Goal: Task Accomplishment & Management: Complete application form

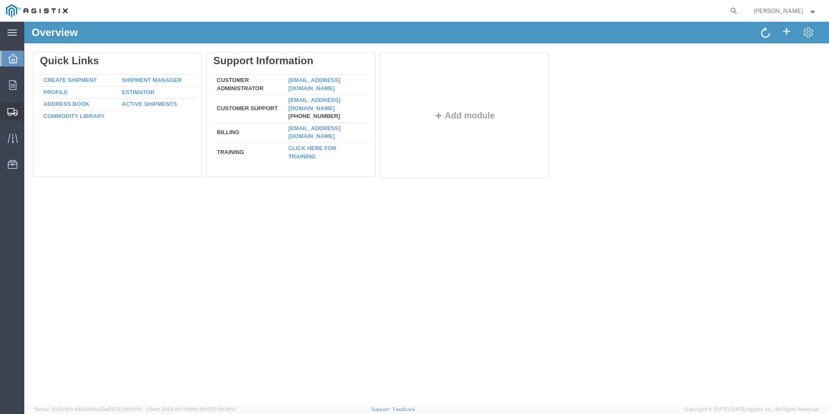
click at [16, 110] on icon at bounding box center [12, 112] width 10 height 8
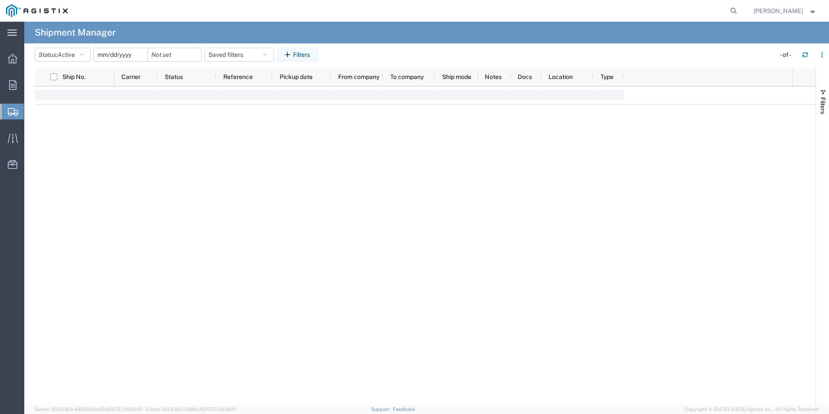
click at [0, 0] on span "Create Shipment" at bounding box center [0, 0] width 0 height 0
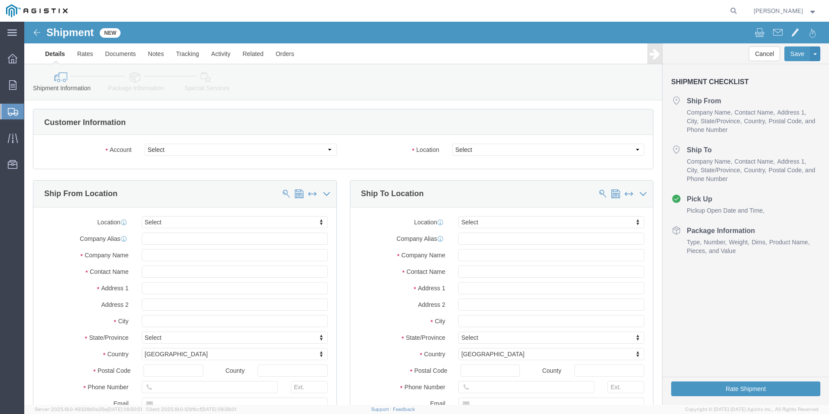
select select
click select "Select [PERSON_NAME] Electric Co Inc PG&E"
select select "9596"
click select "Select [PERSON_NAME] Electric Co Inc PG&E"
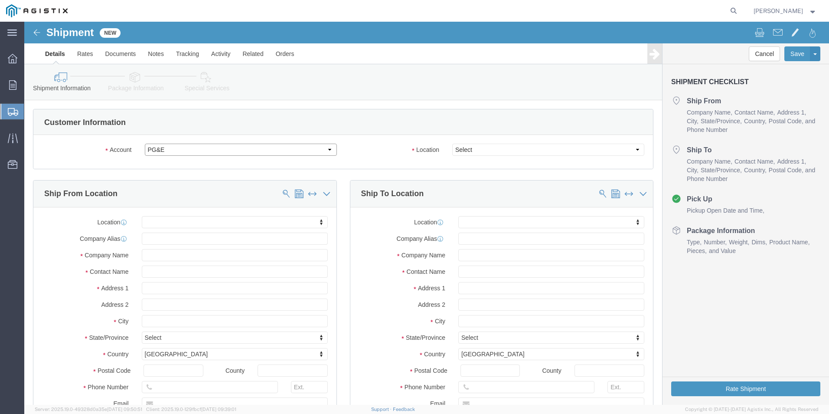
select select "PURCHORD"
select select
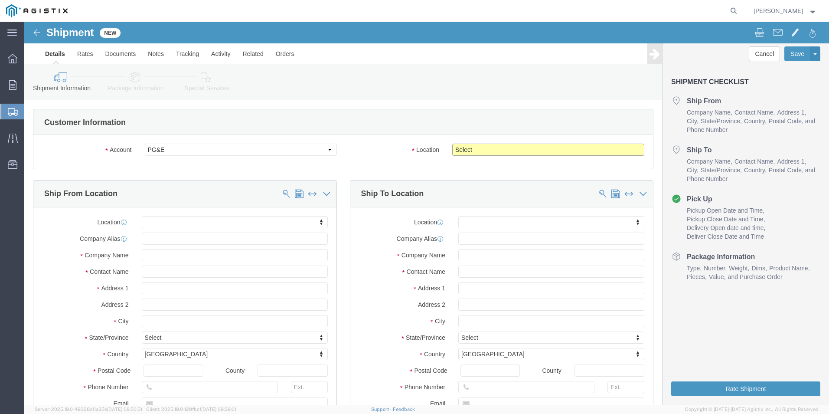
click select "Select All Others [GEOGRAPHIC_DATA] [GEOGRAPHIC_DATA] [GEOGRAPHIC_DATA] [GEOGRA…"
select select "19740"
click select "Select All Others [GEOGRAPHIC_DATA] [GEOGRAPHIC_DATA] [GEOGRAPHIC_DATA] [GEOGRA…"
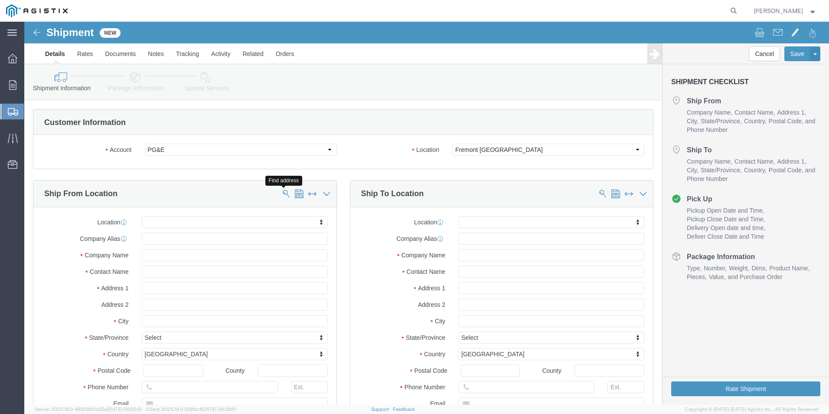
click span
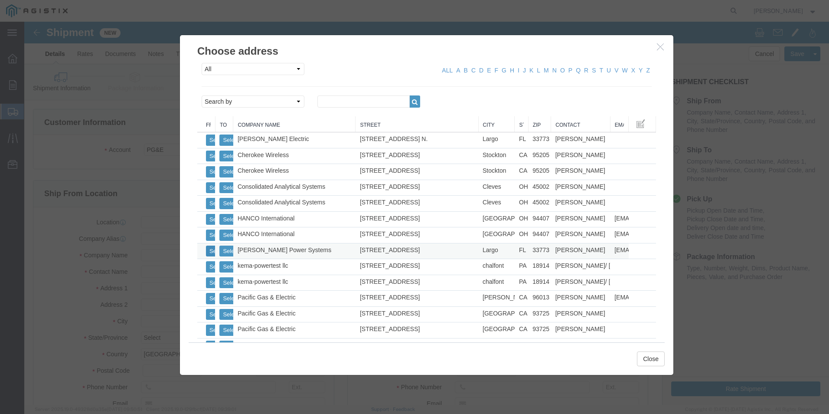
click button "Select"
select select
type input "[STREET_ADDRESS]"
type input "33773"
type input "[PHONE_NUMBER]"
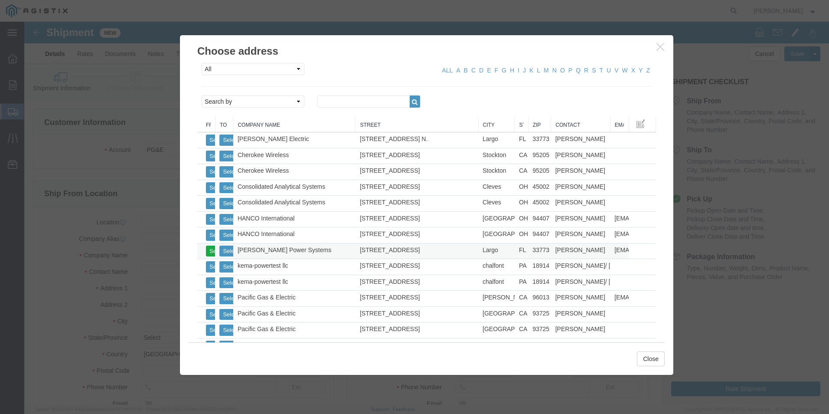
type input "[EMAIL_ADDRESS][PERSON_NAME][DOMAIN_NAME]"
checkbox input "true"
type input "[PERSON_NAME] Power Systems"
type input "[PERSON_NAME]"
type input "Largo"
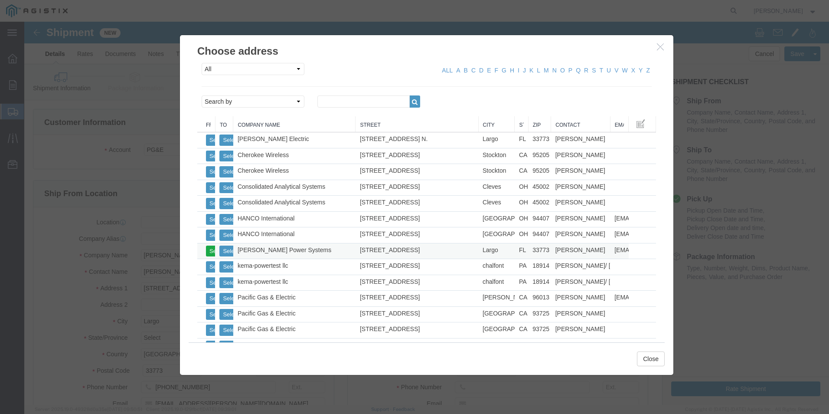
select select "FL"
click button "Select"
select select
select select "FL"
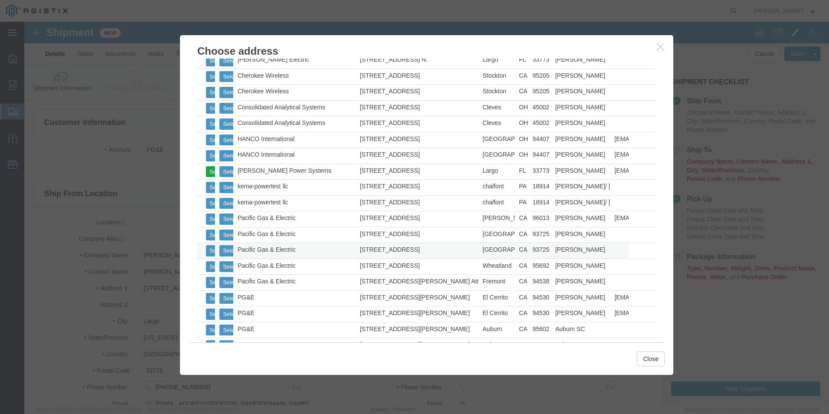
scroll to position [87, 0]
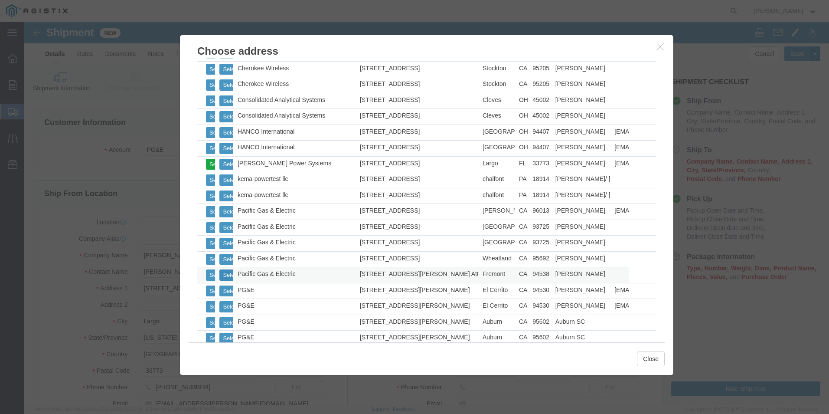
click button "Select"
select select
type input "[STREET_ADDRESS][PERSON_NAME]"
type input "Attn: Fremont Receiving"
type input "94538"
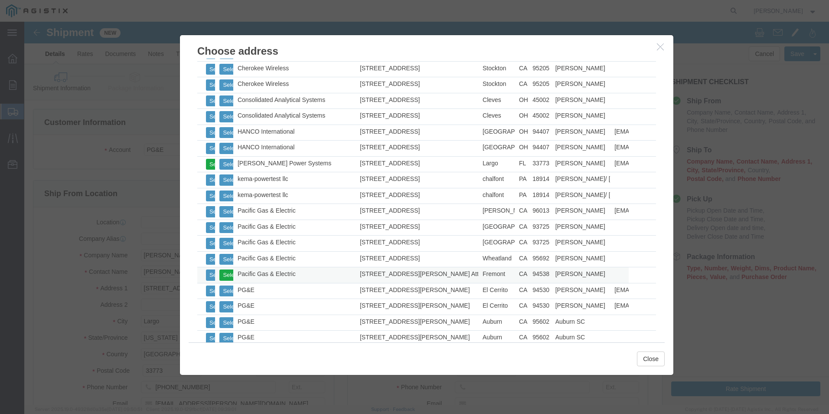
type input "[PHONE_NUMBER]"
type input "PGE-[GEOGRAPHIC_DATA]"
type input "Pacific Gas & Electric"
type input "[PERSON_NAME]"
type input "Fremont"
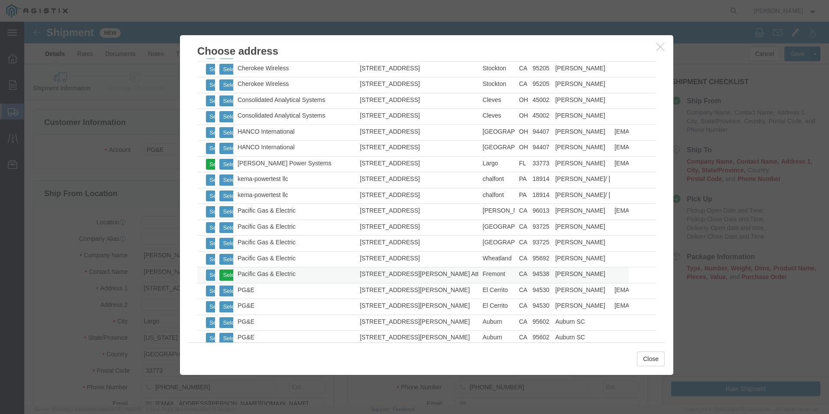
select select "CA"
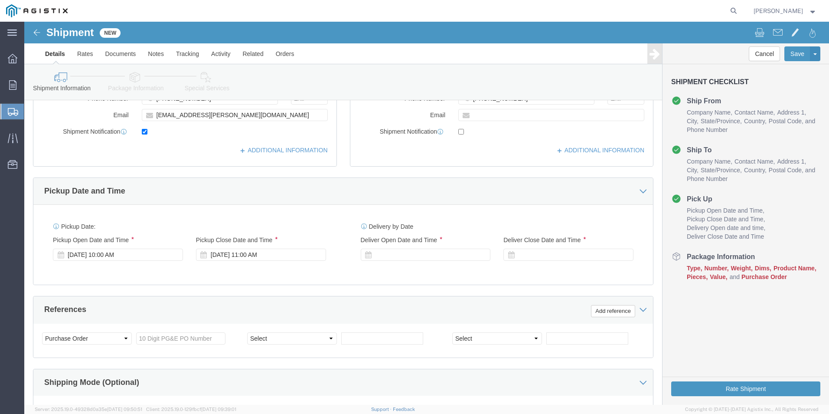
scroll to position [303, 0]
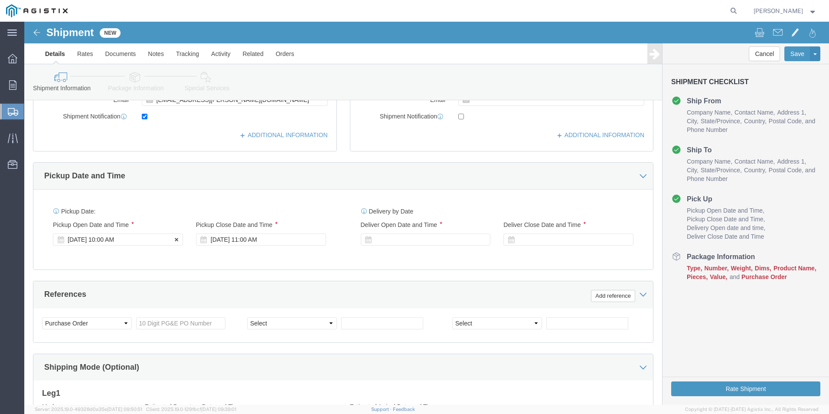
click div "[DATE] 10:00 AM"
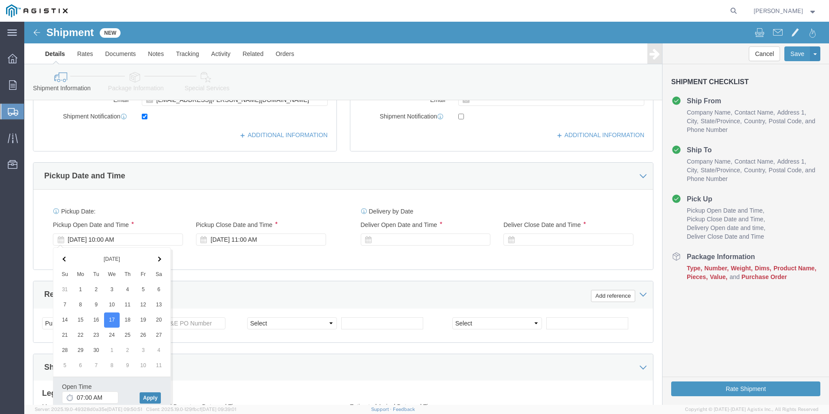
type input "7:00 AM"
click button "Apply"
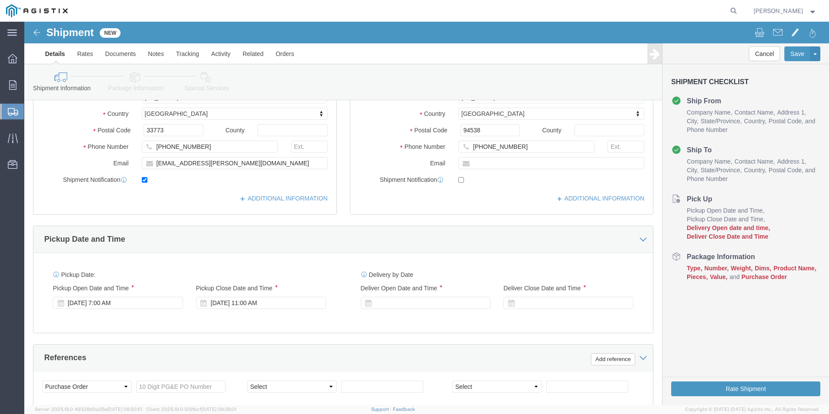
scroll to position [217, 0]
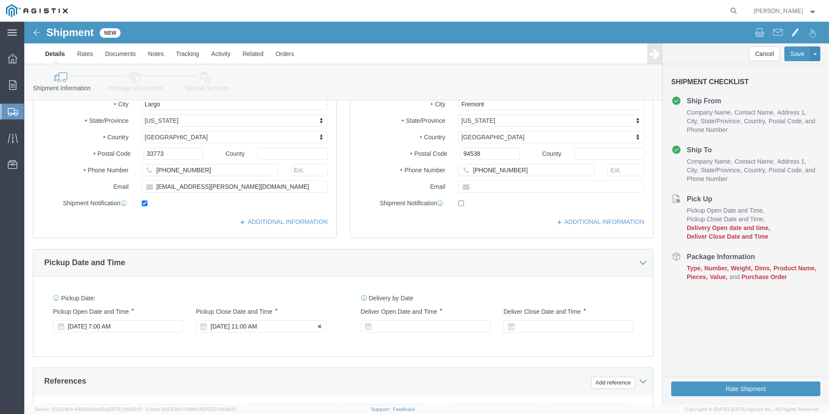
click label "Pickup Close Date and Time"
click div "[DATE] 11:00 AM"
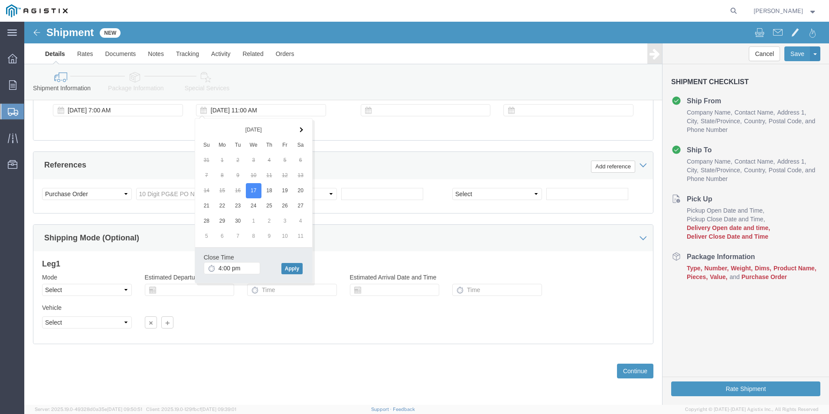
type input "4:00 PM"
click button "Apply"
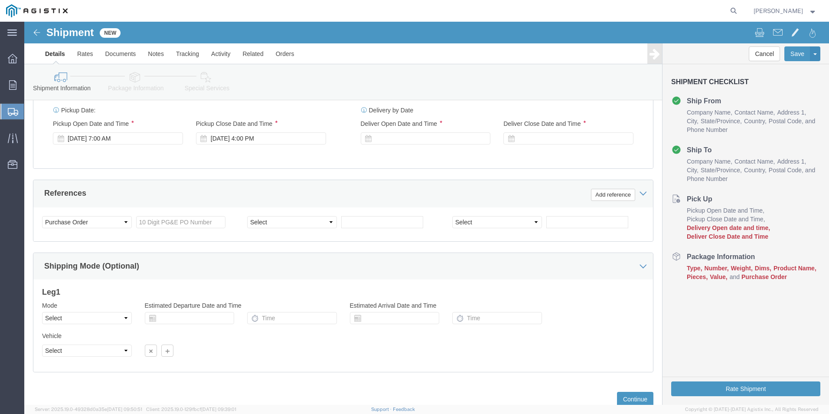
scroll to position [389, 0]
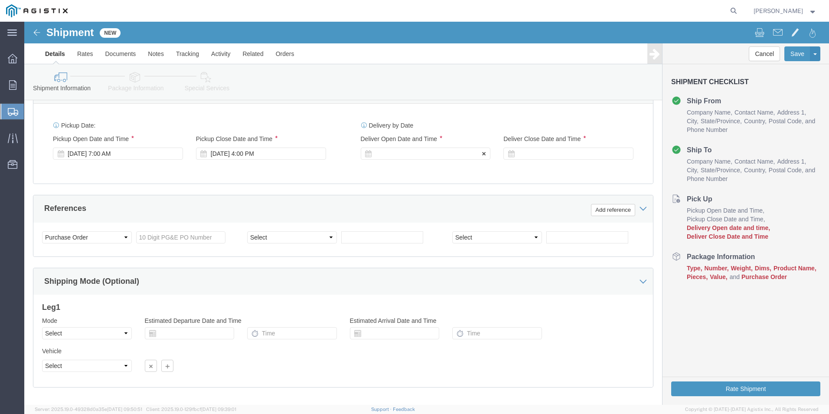
click label "Deliver Open Date and Time"
click div
click input "5:00 PM"
type input "7:00 AM"
click button "Apply"
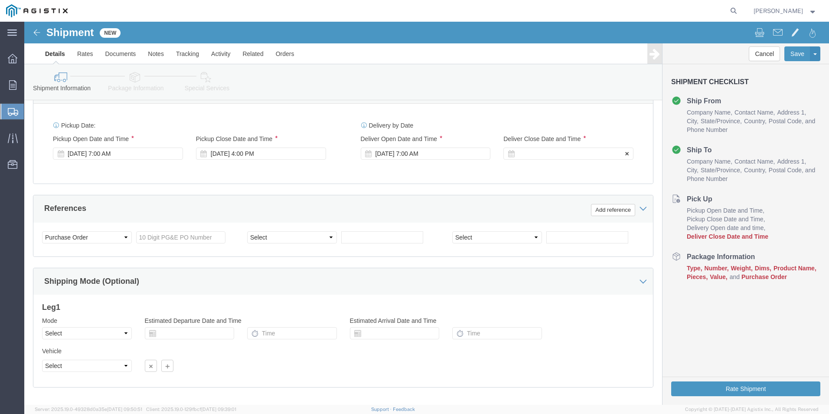
click div
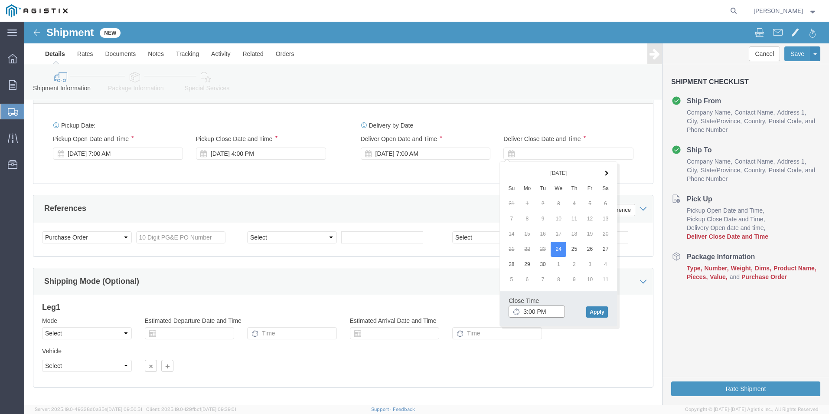
type input "3:00 PM"
click button "Apply"
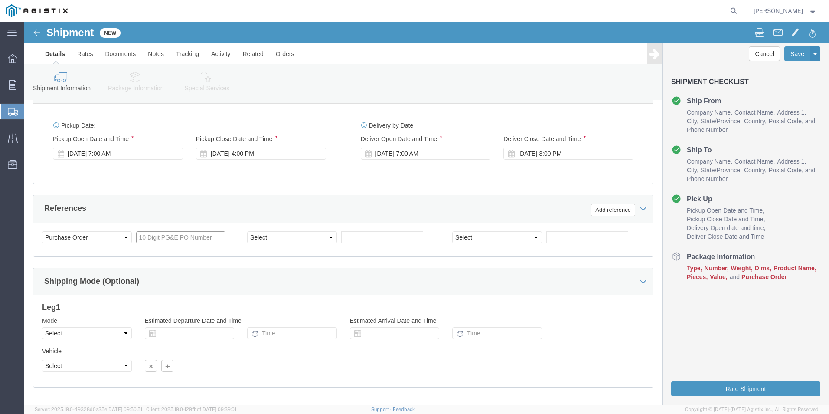
click input "text"
type input "3501412332"
select select "SALEORDR"
type input "123416581"
select select "DELNUM"
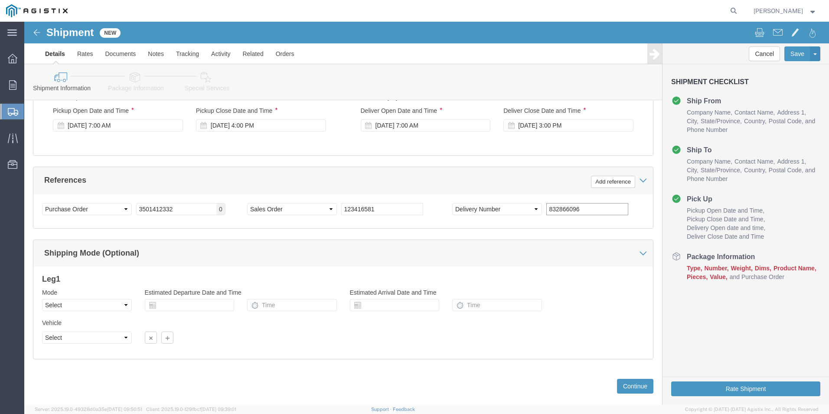
scroll to position [433, 0]
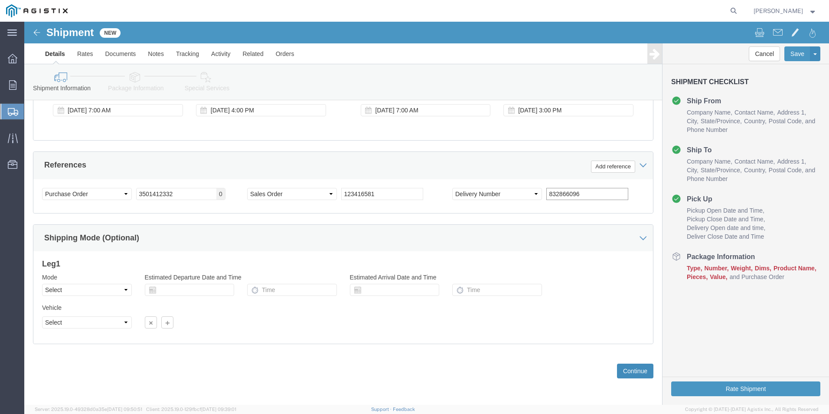
type input "832866096"
click button "Continue"
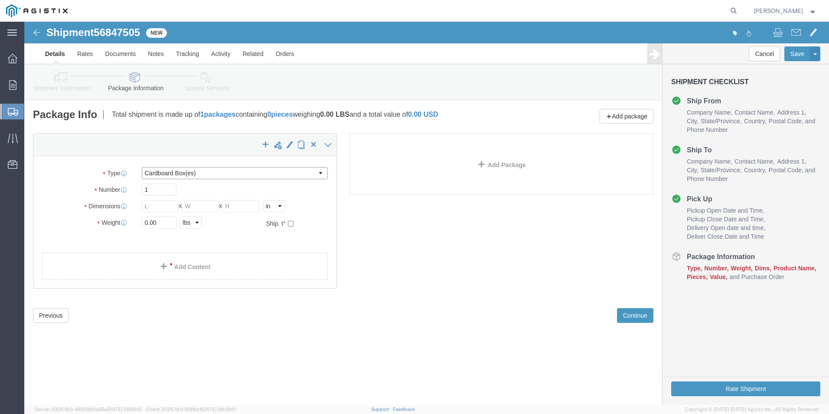
click select "Select Bulk Bundle(s) Cardboard Box(es) Carton(s) Crate(s) Drum(s) (Fiberboard)…"
select select "PSNS"
click select "Select Bulk Bundle(s) Cardboard Box(es) Carton(s) Crate(s) Drum(s) (Fiberboard)…"
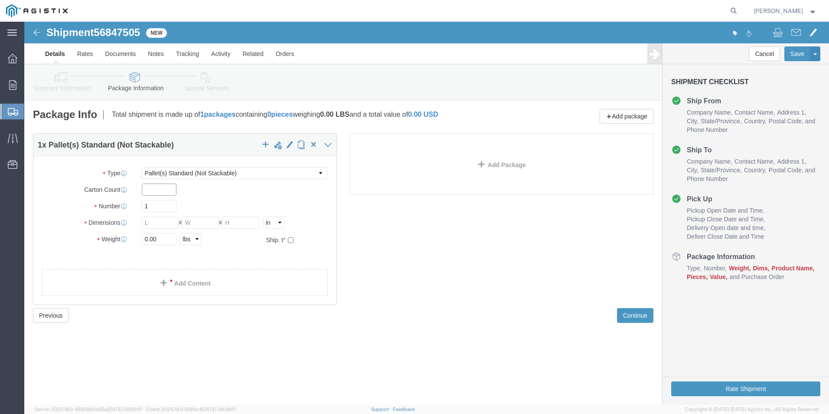
click input "text"
type input "1"
type input "12"
drag, startPoint x: 115, startPoint y: 187, endPoint x: 91, endPoint y: 184, distance: 24.5
click div "Number 1"
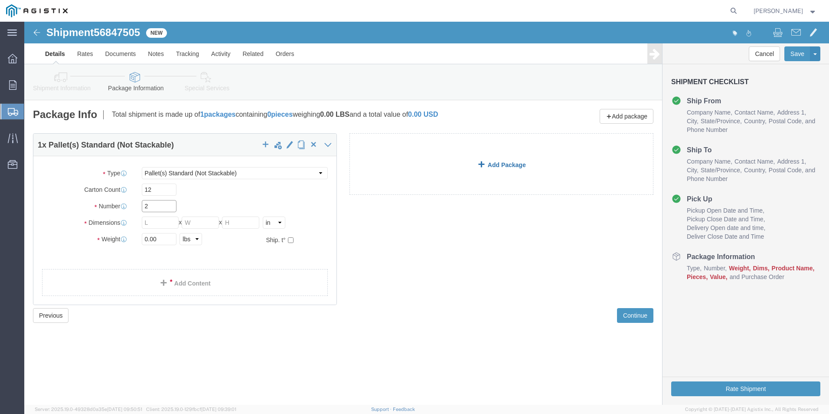
type input "2"
type input "50"
type input "42"
type input "60"
type input "1280"
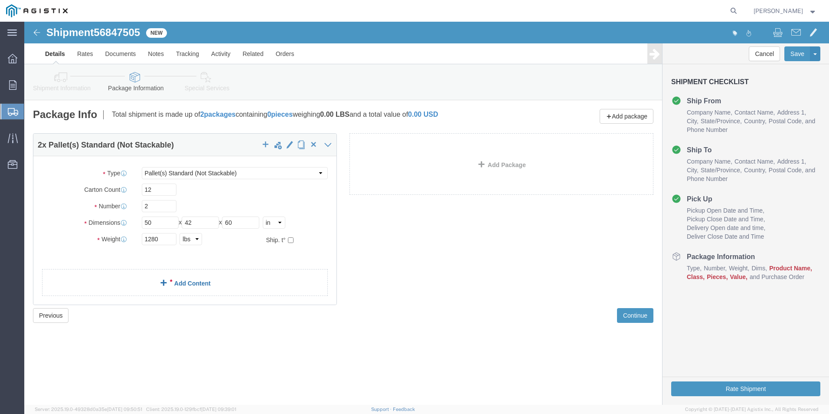
click div "2 x Pallet(s) Standard (Not Stackable) Package Type Select Bulk Bundle(s) Cardb…"
click link "Add Content"
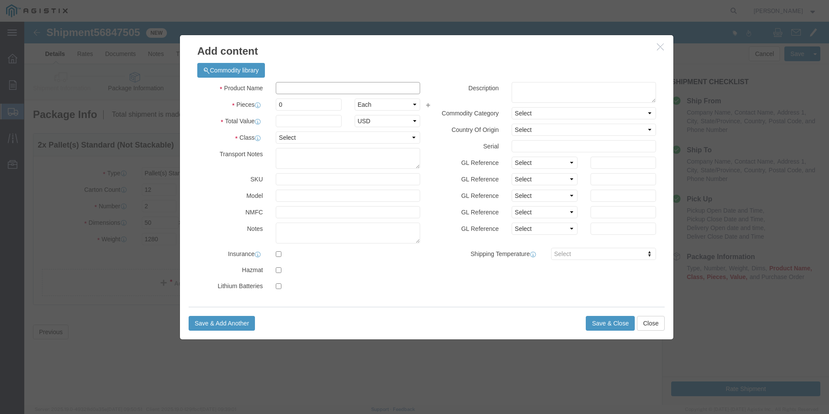
click input "text"
type input "RECLOSER"
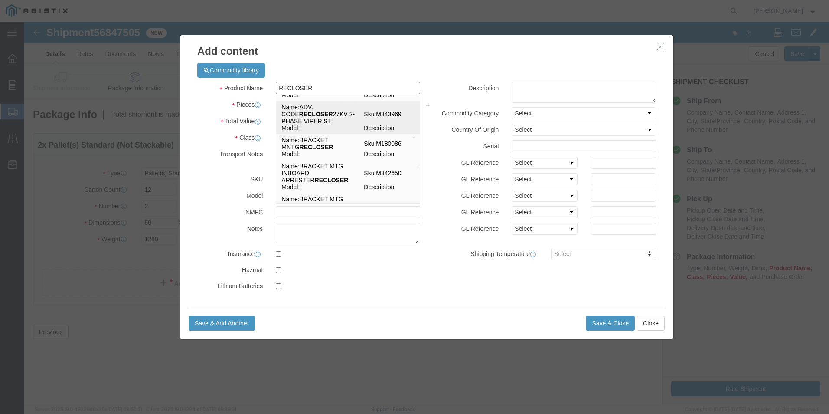
scroll to position [217, 0]
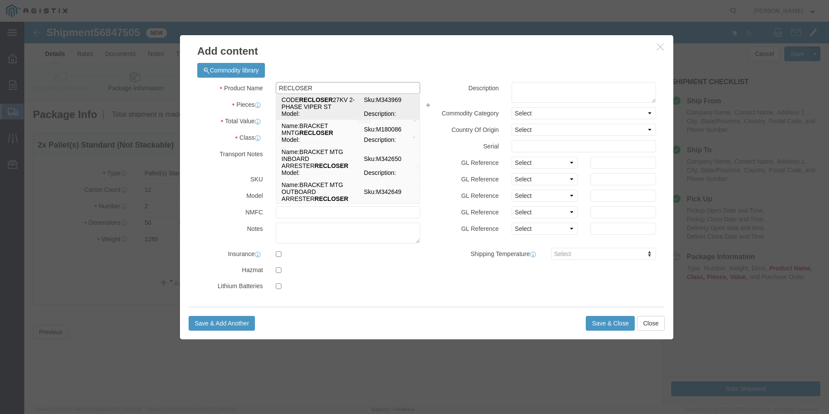
click td "Name: ADV. CODE RECLOSER 27KV 2-PHASE VIPER ST"
select select
select select "USD"
type input "ADV. CODE RECLOSER 27KV 2-PHASE VIPER ST"
type input "M343969"
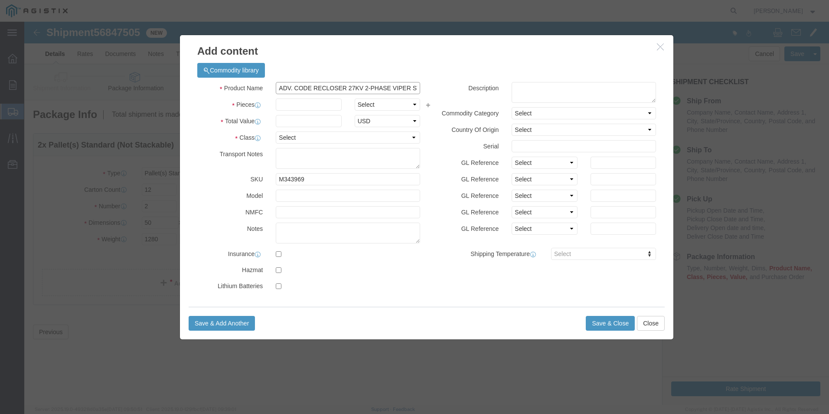
type input "ADV. CODE RECLOSER 27KV 2-PHASE VIPER ST"
click input "text"
type input "12"
select select "CRTN"
click input "text"
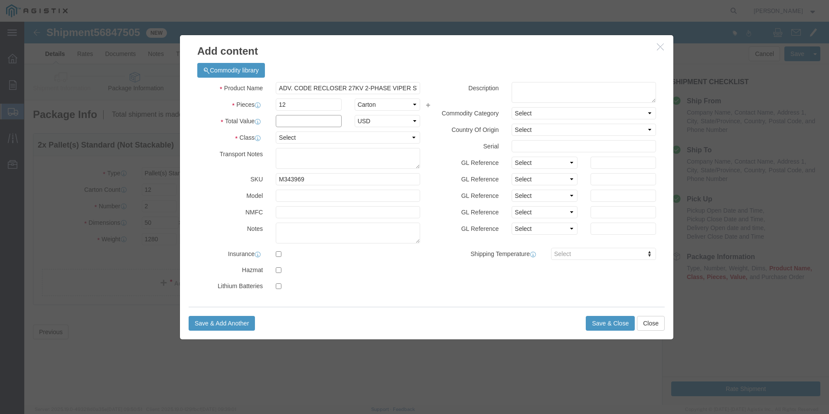
click input "text"
type input "107496.00"
click select "Select 50 55 60 65 70 85 92.5 100 125 175 250 300 400"
select select "92.5"
click select "Select 50 55 60 65 70 85 92.5 100 125 175 250 300 400"
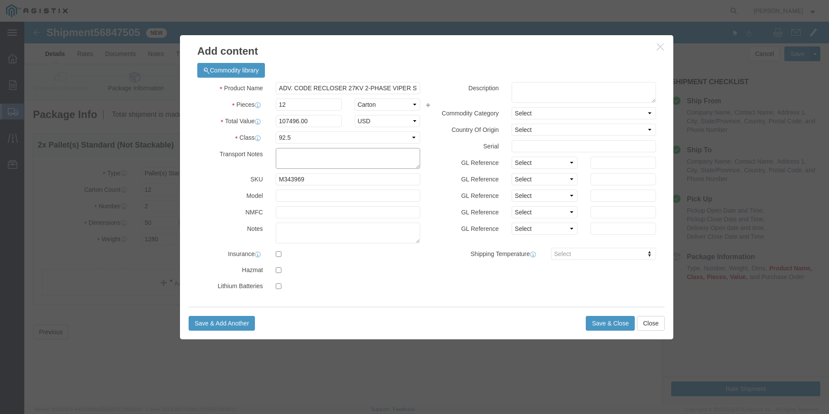
click textarea
type textarea "DO NOT BREAK DOWN OR STACK ON TOP OF PALLET"
click textarea
type textarea "A-7679-PGE-LR1"
click div
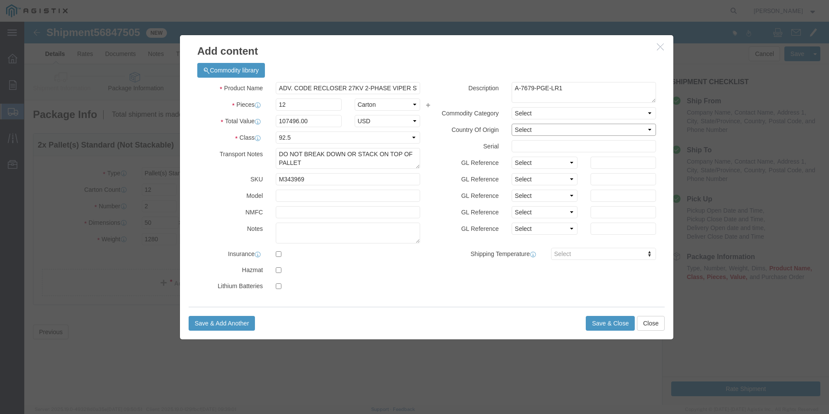
click select "Select [GEOGRAPHIC_DATA] [GEOGRAPHIC_DATA] [GEOGRAPHIC_DATA] [GEOGRAPHIC_DATA] …"
select select "US"
click select "Select [GEOGRAPHIC_DATA] [GEOGRAPHIC_DATA] [GEOGRAPHIC_DATA] [GEOGRAPHIC_DATA] …"
click button "Save & Close"
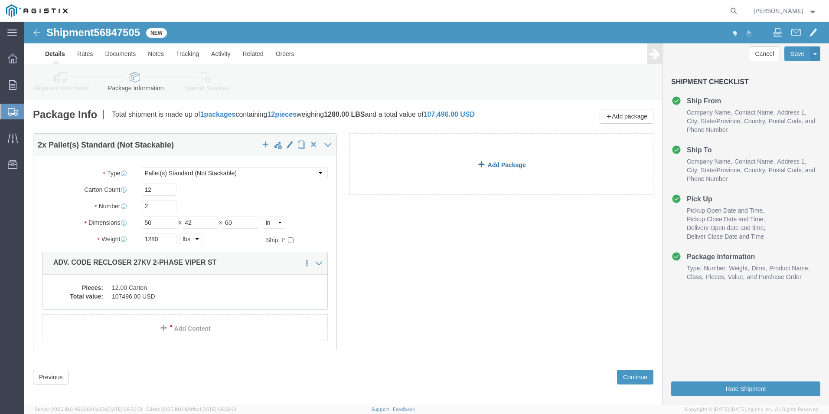
click link "Add Package"
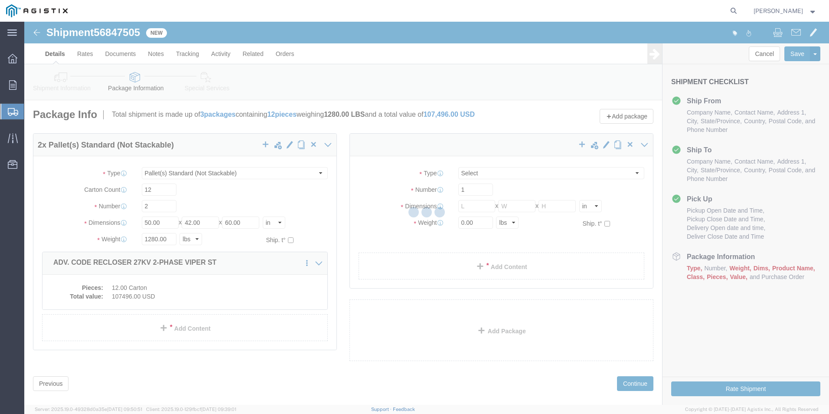
select select "PSNS"
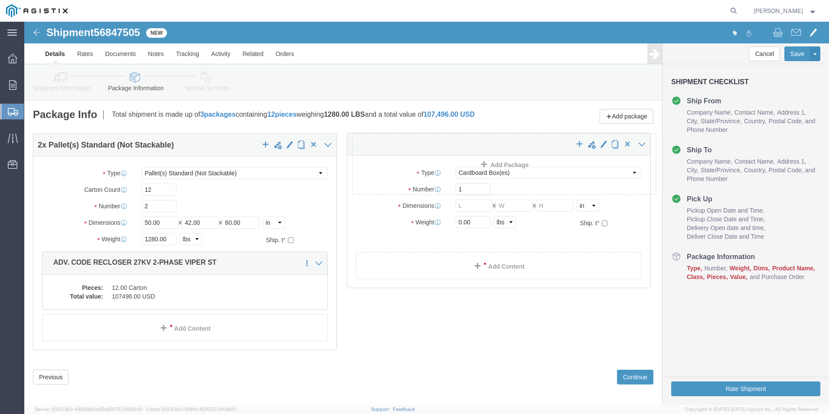
click div "2 x Pallet(s) Standard (Not Stackable) Package Type Select Bulk Bundle(s) Cardb…"
click select "Select Bulk Bundle(s) Cardboard Box(es) Carton(s) Crate(s) Drum(s) (Fiberboard)…"
select select "PSNS"
click select "Select Bulk Bundle(s) Cardboard Box(es) Carton(s) Crate(s) Drum(s) (Fiberboard)…"
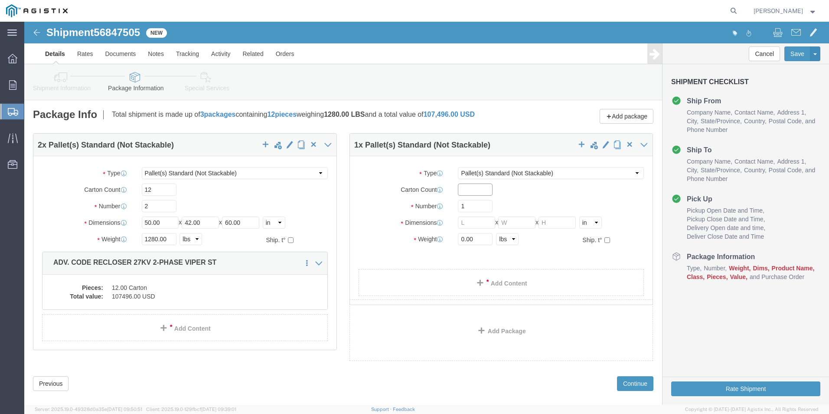
click input "text"
type input "4"
click input "text"
type input "50"
type input "42"
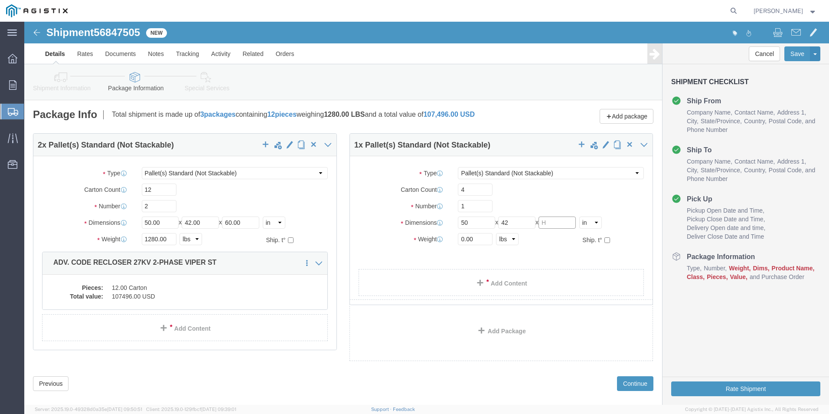
type input "4"
type input "50"
drag, startPoint x: 450, startPoint y: 224, endPoint x: 218, endPoint y: 216, distance: 231.6
click div "2 x Pallet(s) Standard (Not Stackable) Package Type Select Bulk Bundle(s) Cardb…"
type input "440"
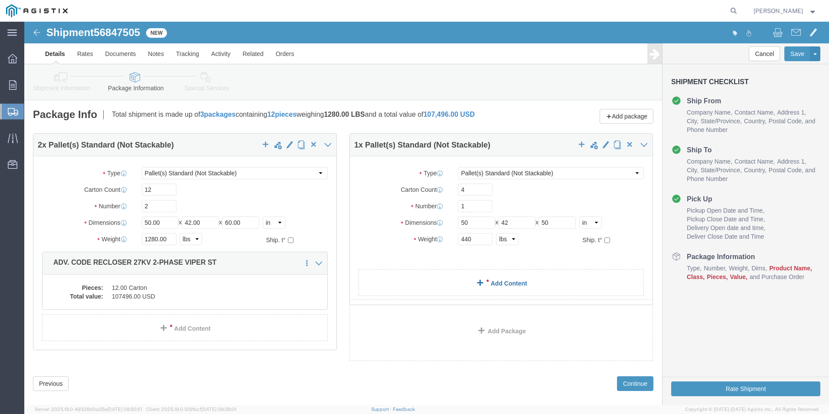
click link "Add Content"
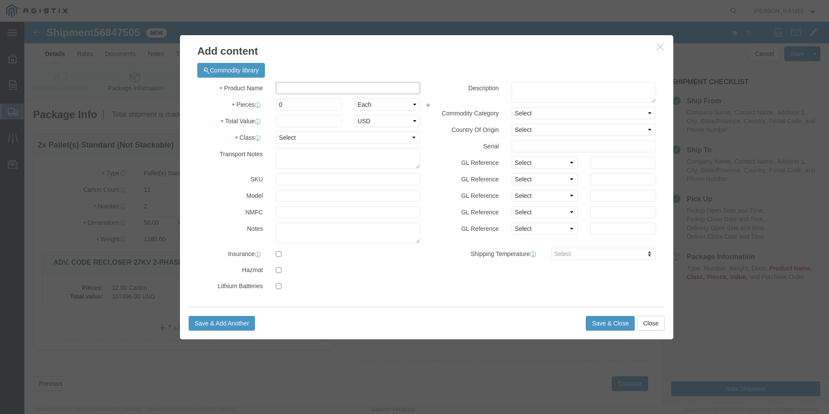
click input "text"
type input "RECLOSER"
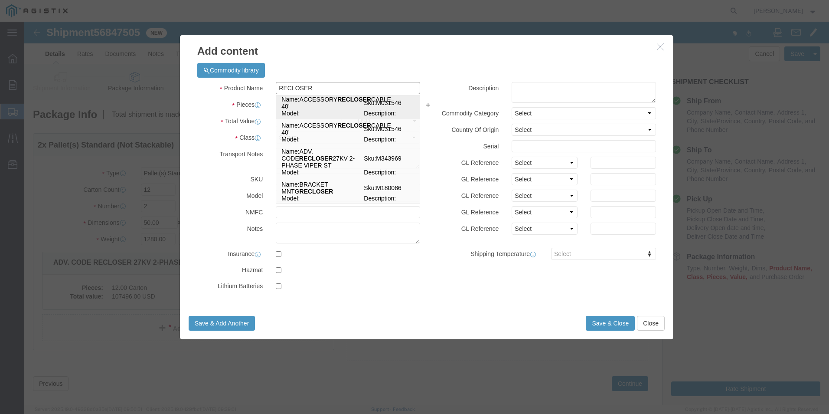
scroll to position [173, 0]
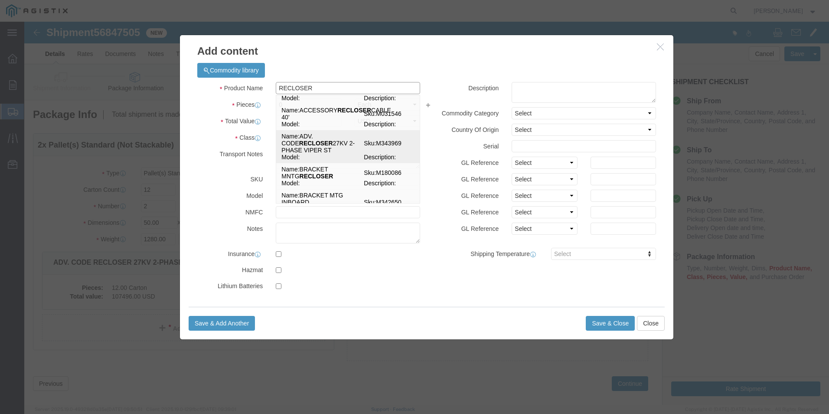
click td "Name: ADV. CODE RECLOSER 27KV 2-PHASE VIPER ST"
select select
select select "USD"
type input "ADV. CODE RECLOSER 27KV 2-PHASE VIPER ST"
type input "M343969"
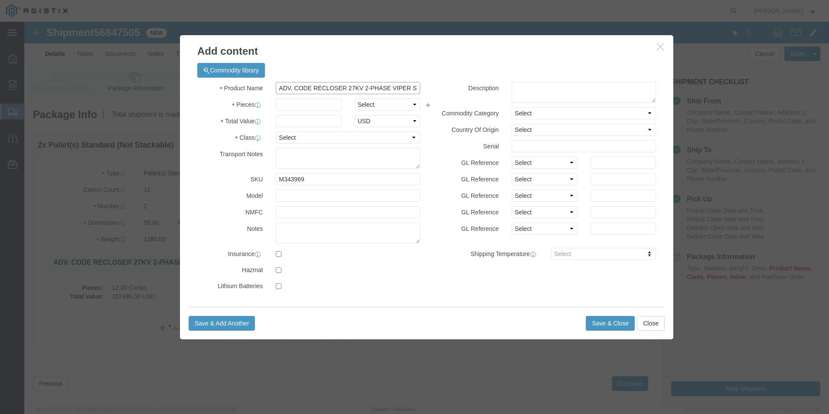
type input "ADV. CODE RECLOSER 27KV 2-PHASE VIPER ST"
click input "text"
type input "4"
click select "Select Bag Barrels 100Board Feet Bottle Box Blister Pack Carats Can Capsule Car…"
select select "CRTN"
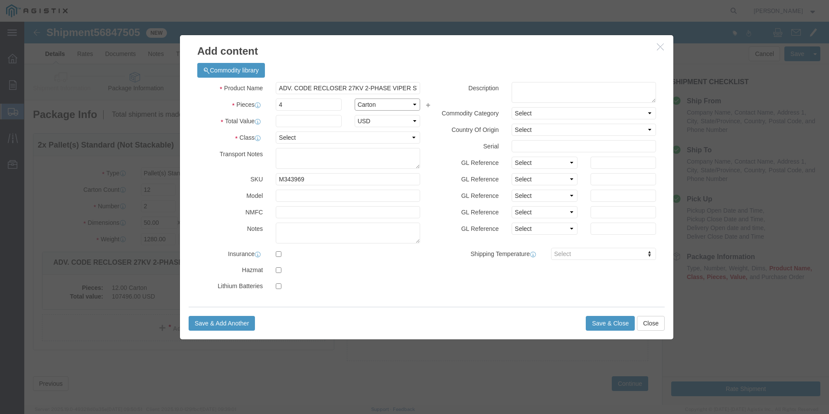
click select "Select Bag Barrels 100Board Feet Bottle Box Blister Pack Carats Can Capsule Car…"
click input "text"
type input "35832.00"
click select "Select 50 55 60 65 70 85 92.5 100 125 175 250 300 400"
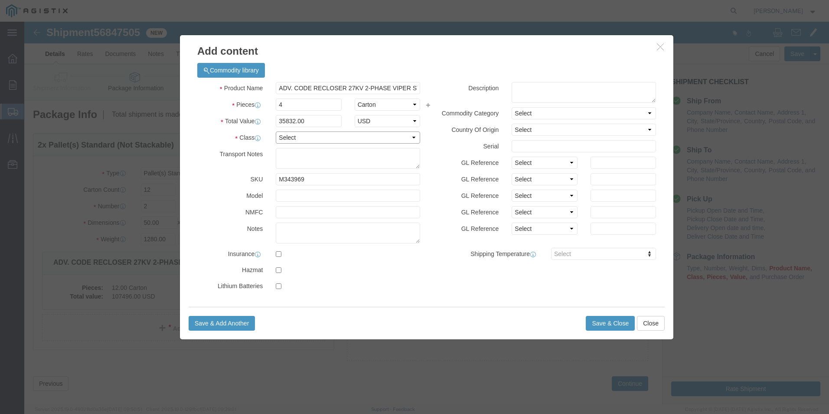
select select "92.5"
click select "Select 50 55 60 65 70 85 92.5 100 125 175 250 300 400"
click textarea
type textarea "DO NOT BREAK DOWN OR STACK ON TOP OF PALLET"
click textarea
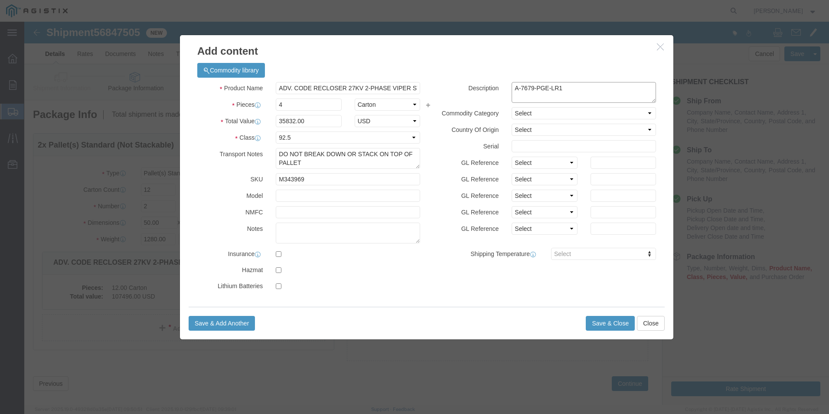
type textarea "A-7679-PGE-LR1"
click select "Select [GEOGRAPHIC_DATA] [GEOGRAPHIC_DATA] [GEOGRAPHIC_DATA] [GEOGRAPHIC_DATA] …"
select select "US"
click select "Select [GEOGRAPHIC_DATA] [GEOGRAPHIC_DATA] [GEOGRAPHIC_DATA] [GEOGRAPHIC_DATA] …"
click button "Save & Close"
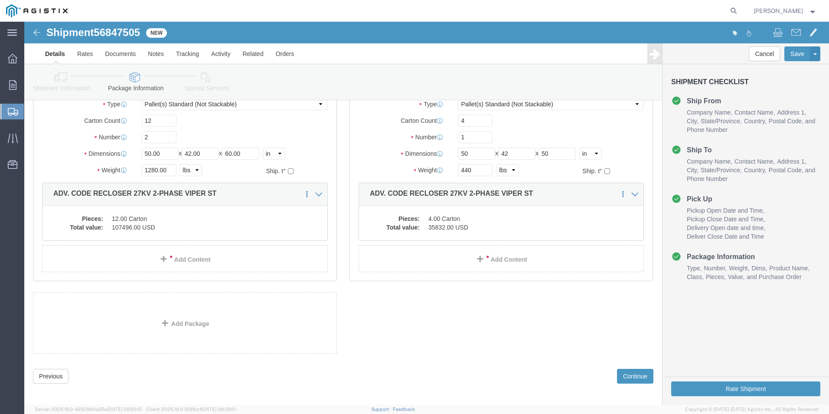
scroll to position [80, 0]
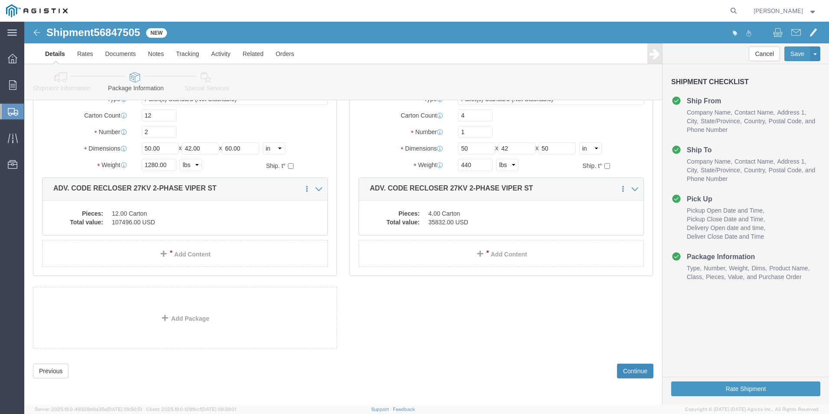
click button "Continue"
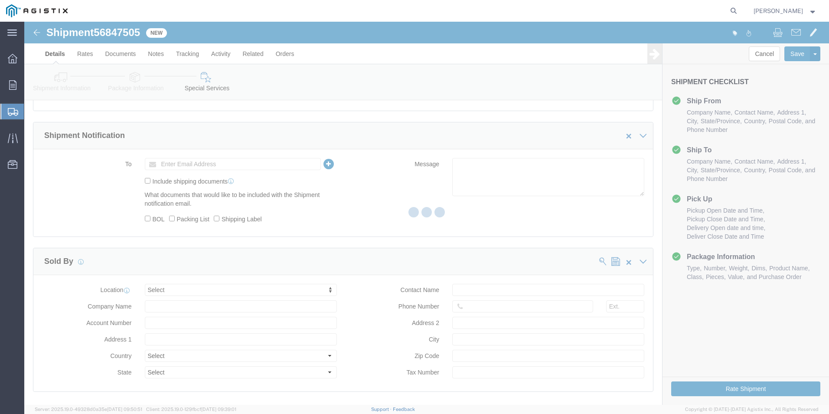
scroll to position [128, 0]
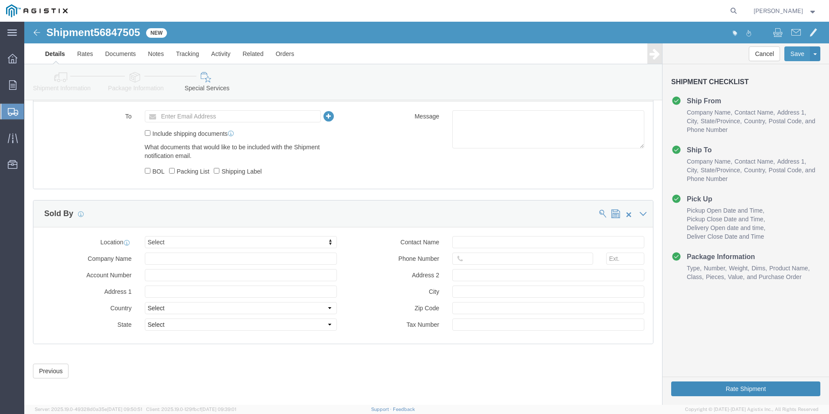
click button "Rate Shipment"
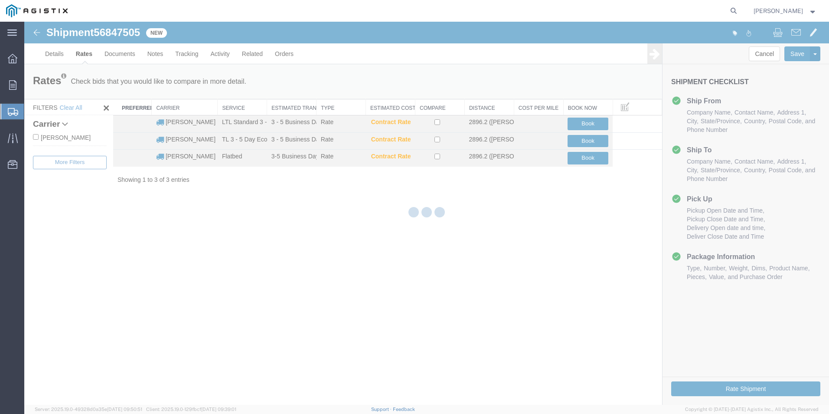
scroll to position [0, 0]
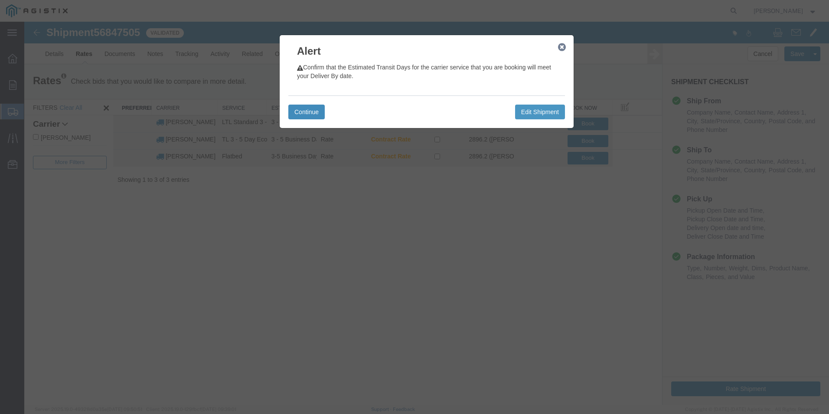
click at [310, 112] on button "Continue" at bounding box center [306, 111] width 36 height 15
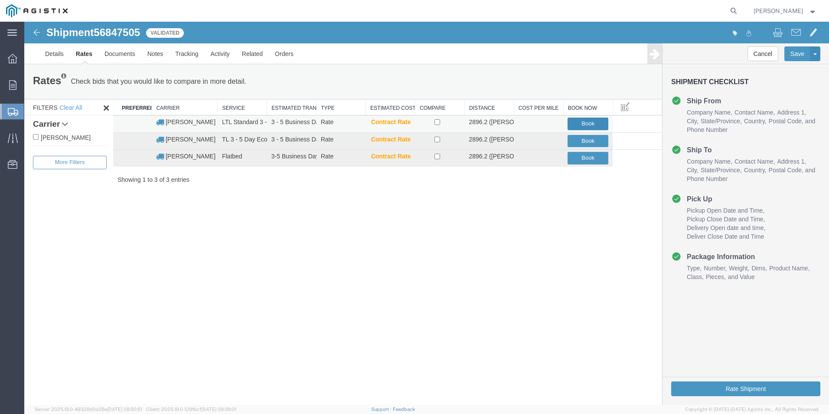
click at [586, 120] on button "Book" at bounding box center [587, 123] width 41 height 13
